Goal: Find specific page/section: Find specific page/section

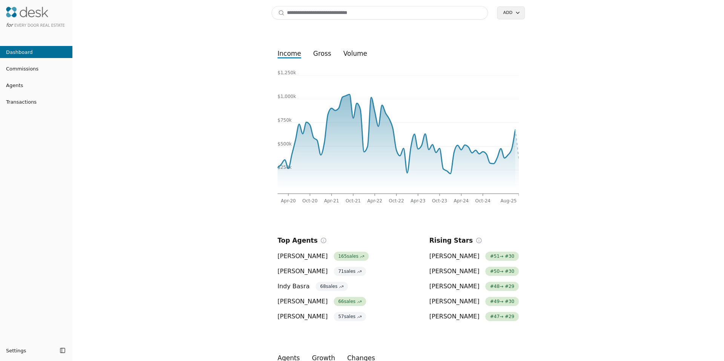
click at [301, 16] on input at bounding box center [380, 13] width 217 height 14
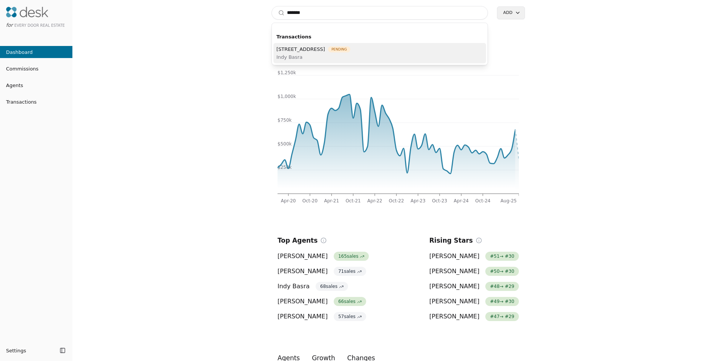
type input "*******"
click at [305, 56] on span "Indy Basra" at bounding box center [314, 57] width 74 height 8
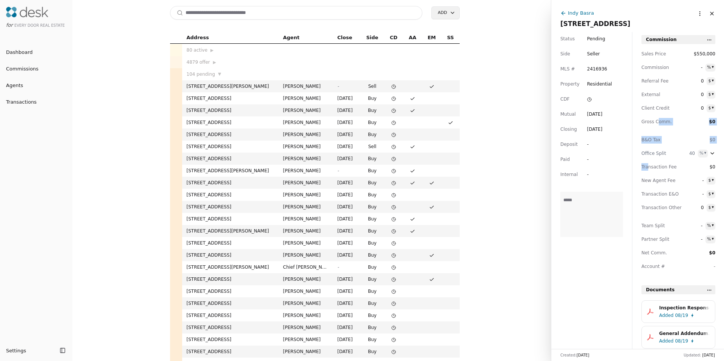
click at [649, 168] on div "Sales Price $550,000 Commission - % ▾ Referral Fee 0 $ ▾ External 0 $ ▾ Client …" at bounding box center [679, 163] width 74 height 226
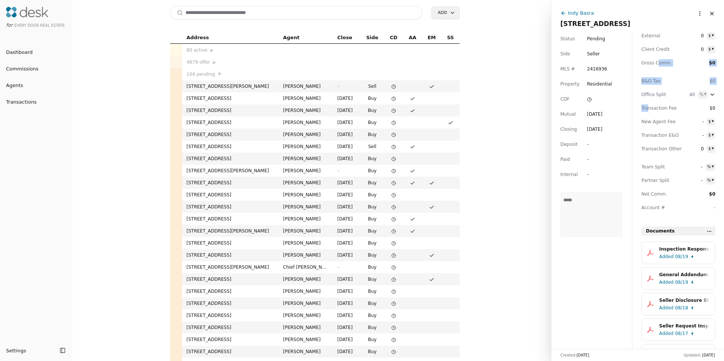
scroll to position [68, 0]
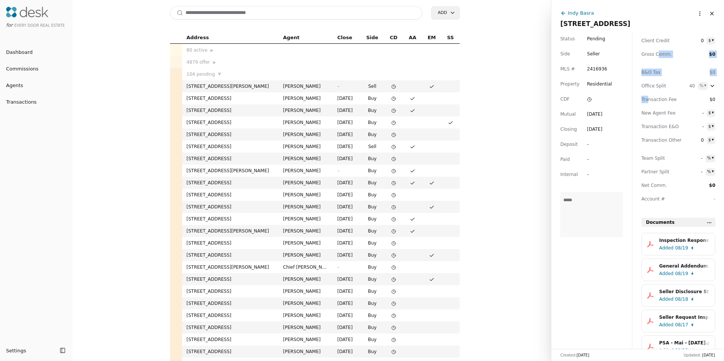
click at [672, 248] on span "Added" at bounding box center [666, 248] width 14 height 8
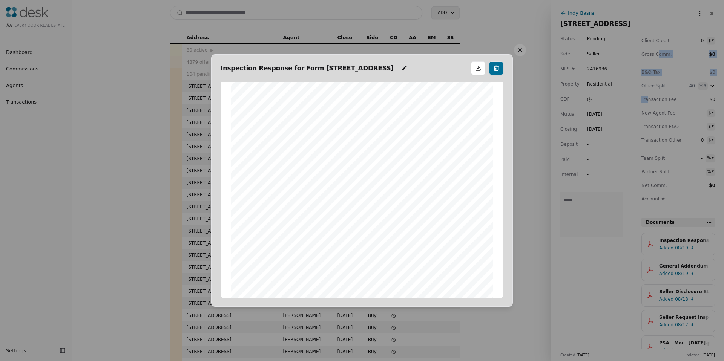
scroll to position [129, 0]
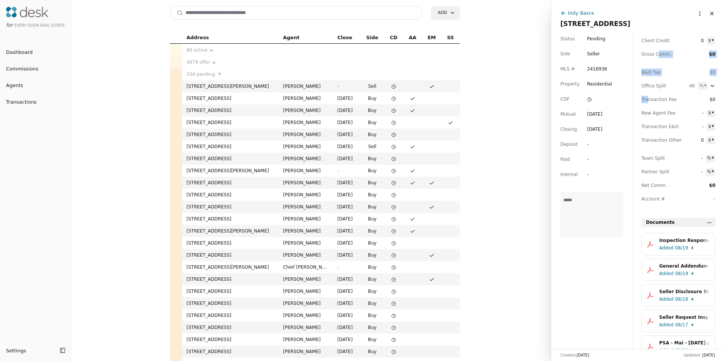
click at [667, 274] on span "Added" at bounding box center [666, 274] width 14 height 8
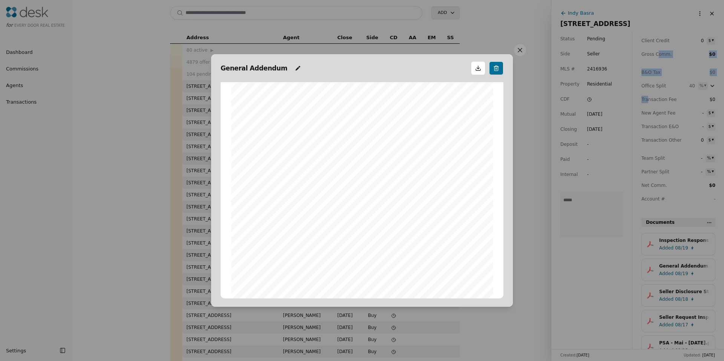
scroll to position [28, 0]
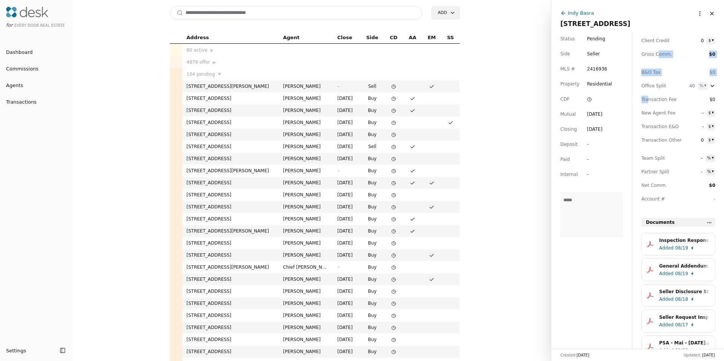
click at [676, 300] on span "08/18" at bounding box center [681, 300] width 13 height 8
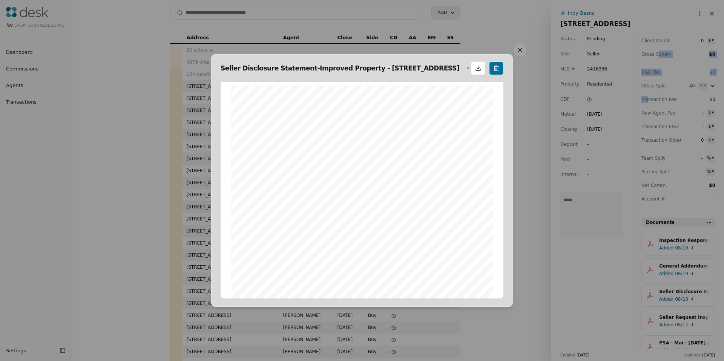
scroll to position [4, 0]
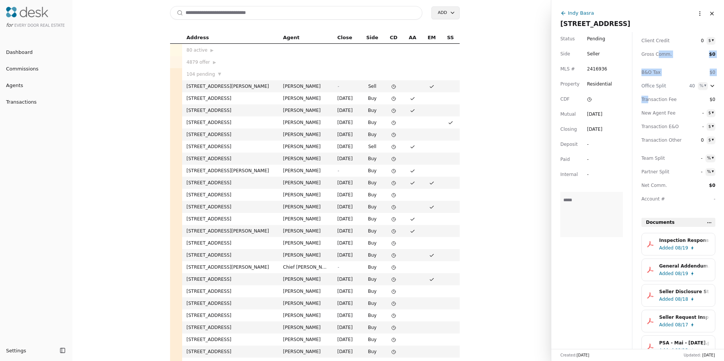
click at [679, 321] on div "Seller Request Inspection Report.pdf" at bounding box center [684, 318] width 51 height 8
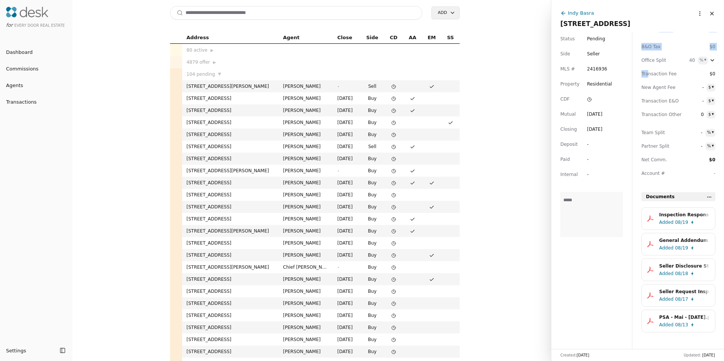
scroll to position [95, 0]
click at [673, 242] on div "General Addendum.pdf" at bounding box center [684, 239] width 51 height 8
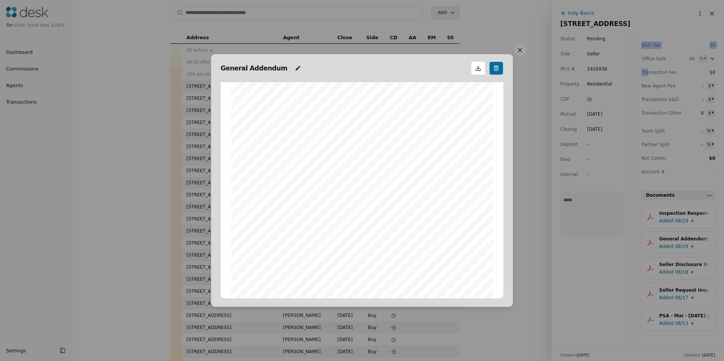
scroll to position [129, 0]
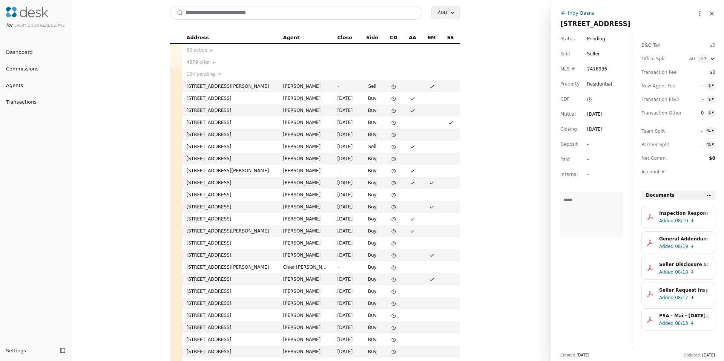
click at [580, 15] on div "Indy Basra" at bounding box center [581, 13] width 26 height 8
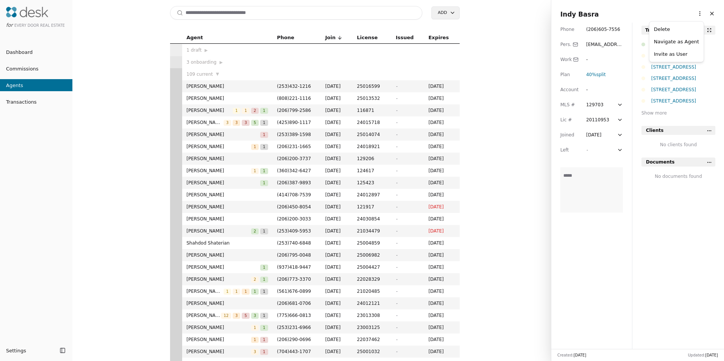
click at [693, 11] on html "for Every Door Real Estate Dashboard Commissions Agents Transactions Settings T…" at bounding box center [362, 180] width 724 height 361
click at [681, 43] on link "Navigate as Agent" at bounding box center [676, 42] width 45 height 8
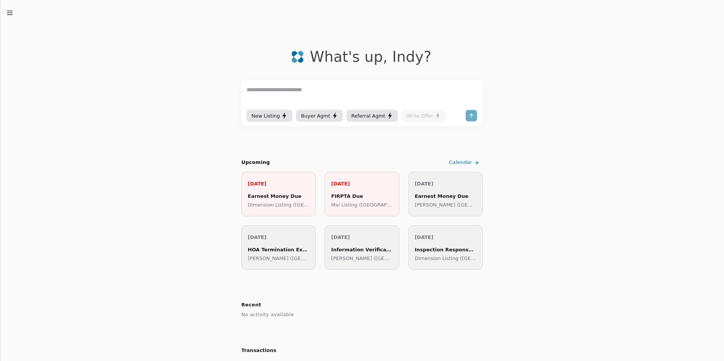
click at [10, 12] on icon "button" at bounding box center [10, 13] width 8 height 8
